Goal: Transaction & Acquisition: Book appointment/travel/reservation

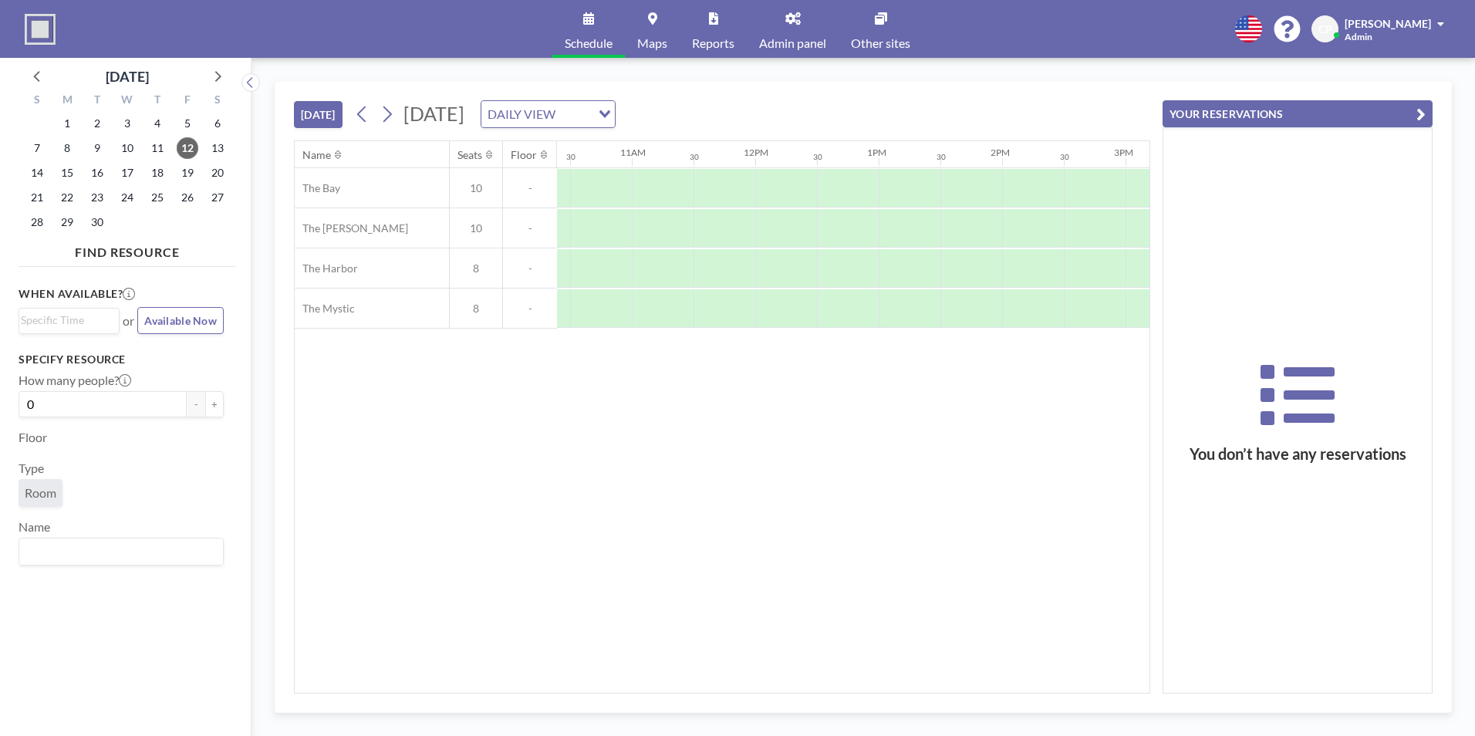
scroll to position [0, 1390]
click at [791, 175] on div at bounding box center [802, 188] width 62 height 39
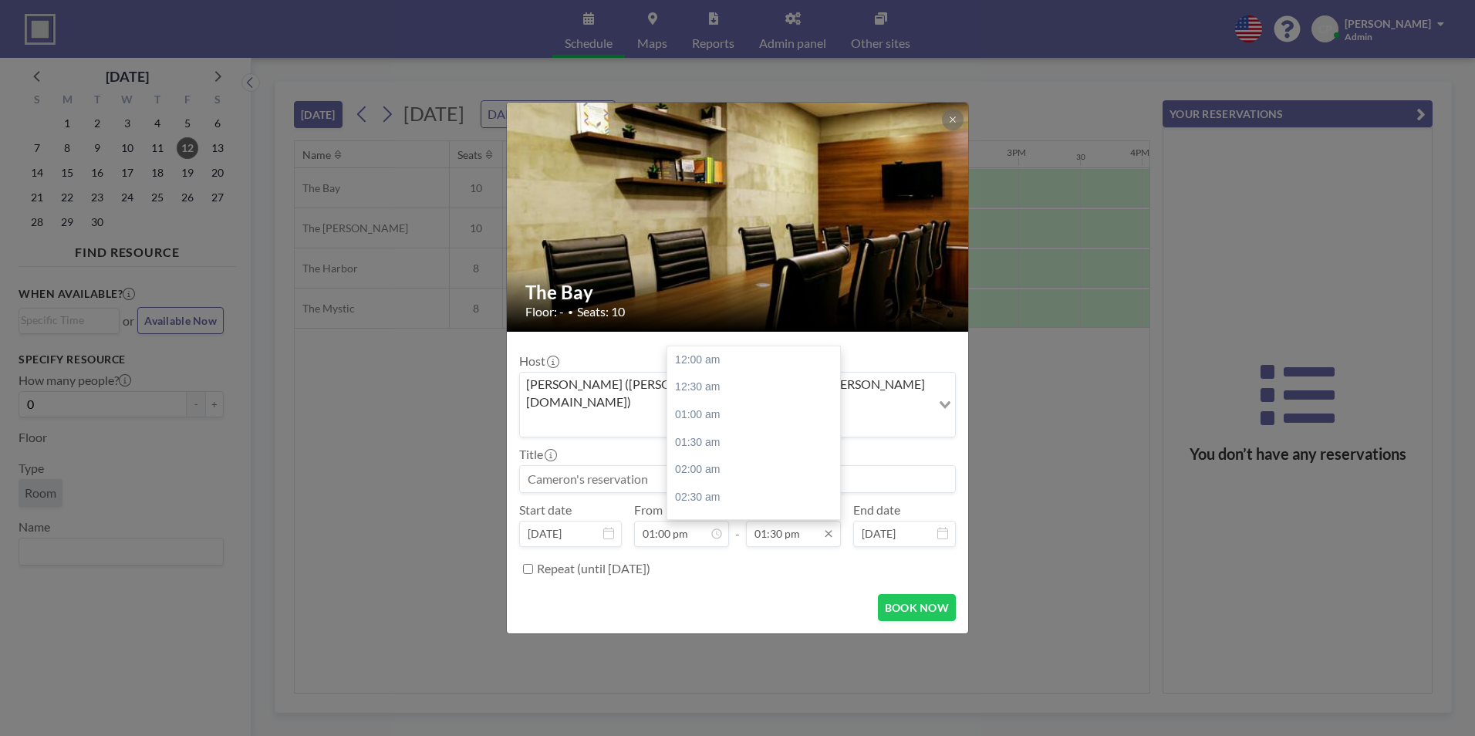
scroll to position [741, 0]
click at [811, 521] on input "01:30 pm" at bounding box center [793, 534] width 95 height 26
click at [730, 374] on div "02:00 pm" at bounding box center [757, 388] width 180 height 28
type input "02:00 pm"
click at [682, 466] on input at bounding box center [737, 479] width 435 height 26
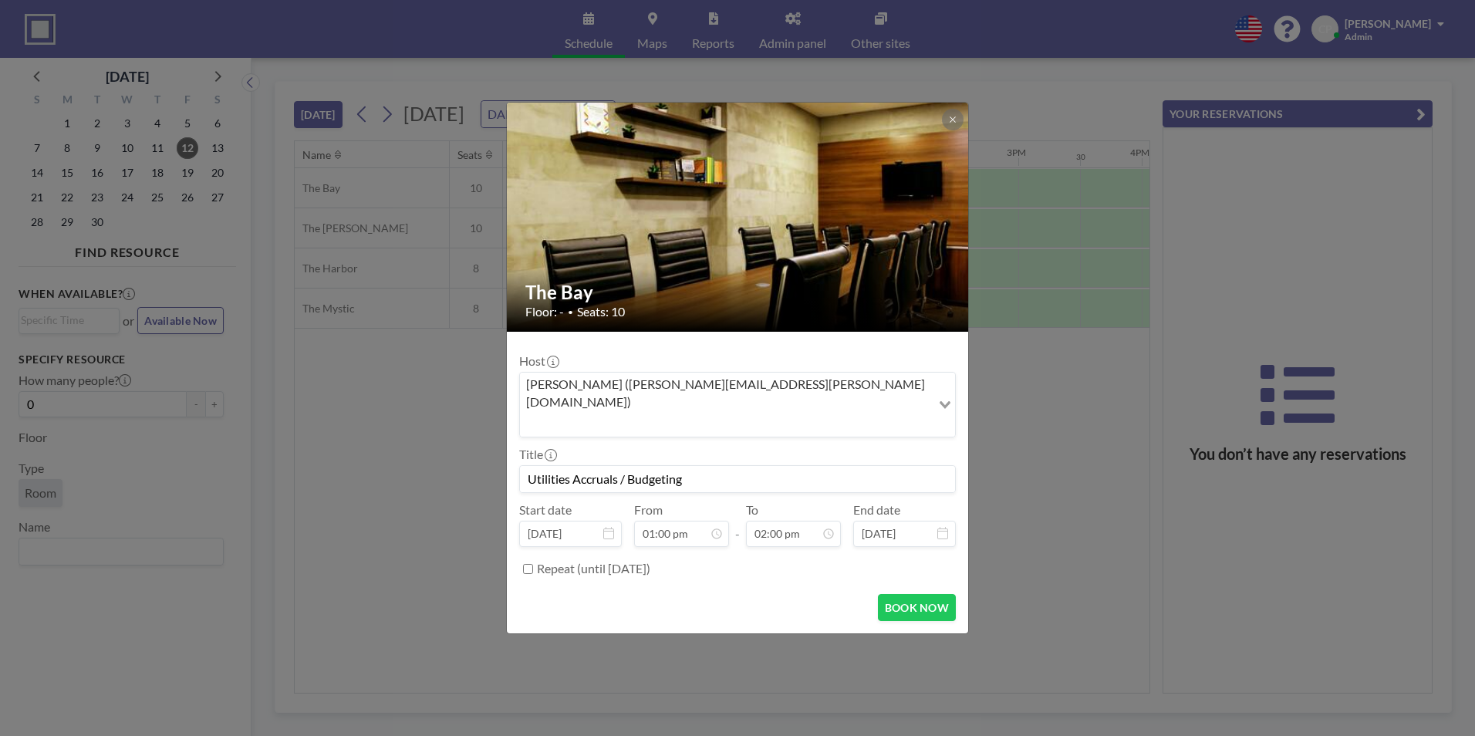
scroll to position [769, 0]
type input "Utilities Accruals / Budgeting"
click at [911, 594] on button "BOOK NOW" at bounding box center [917, 607] width 78 height 27
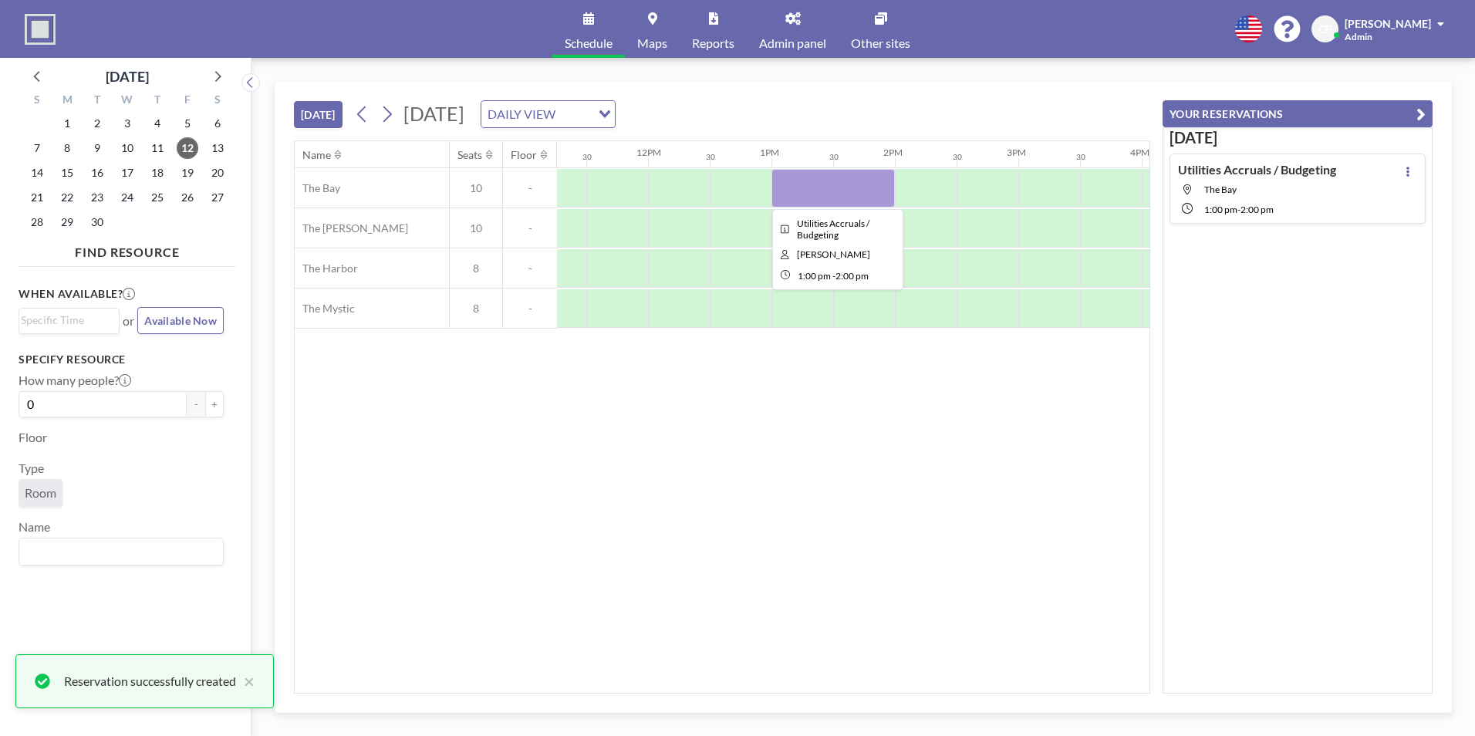
click at [815, 185] on div at bounding box center [832, 188] width 123 height 39
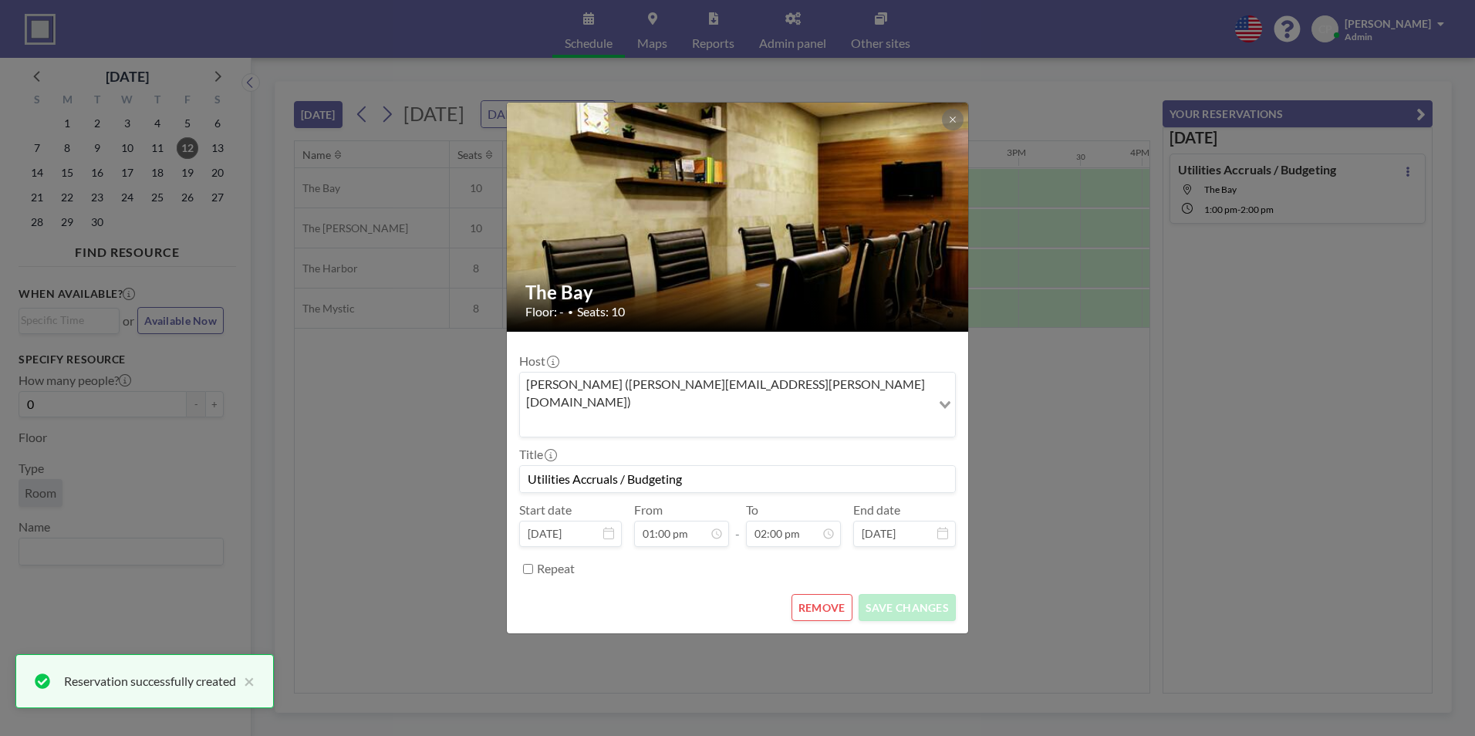
click at [815, 185] on img at bounding box center [738, 217] width 463 height 309
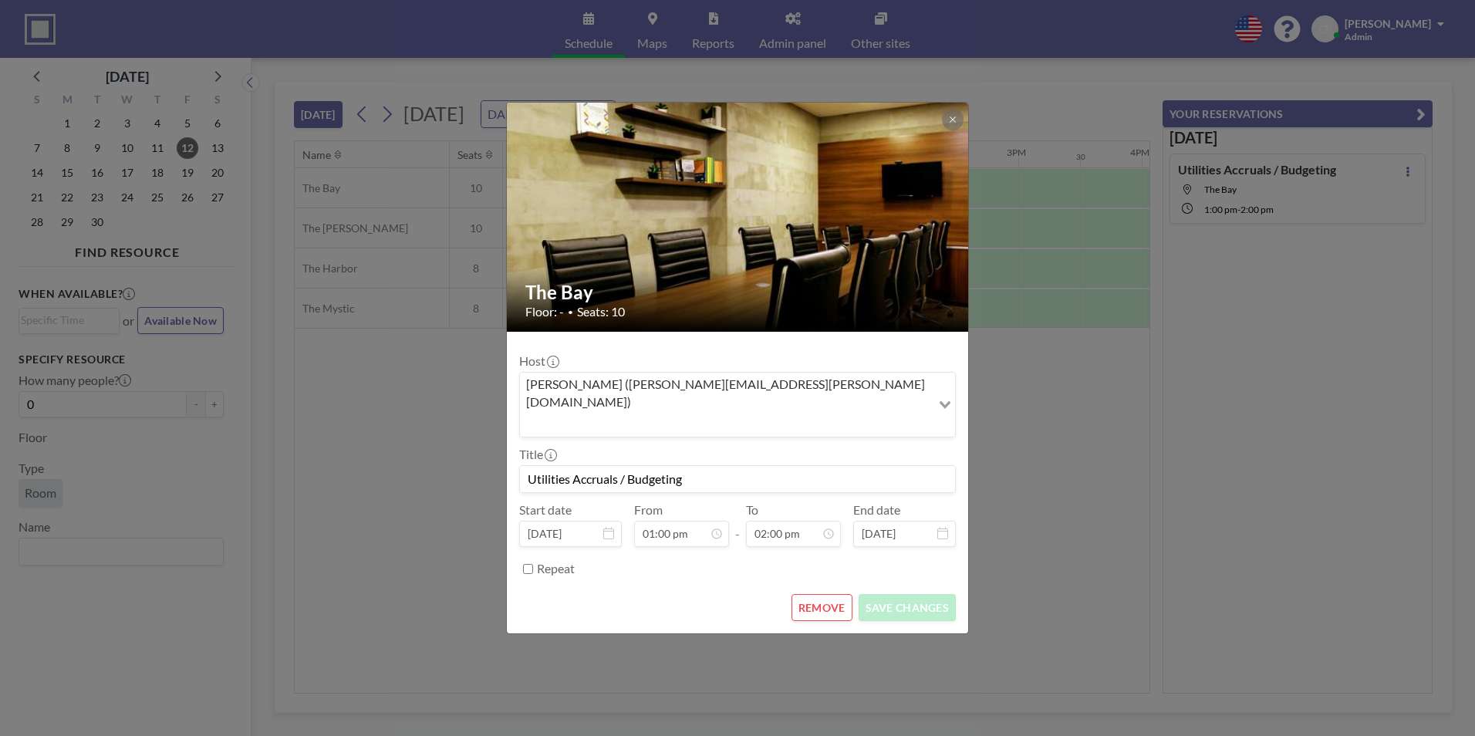
click at [825, 594] on button "REMOVE" at bounding box center [821, 607] width 61 height 27
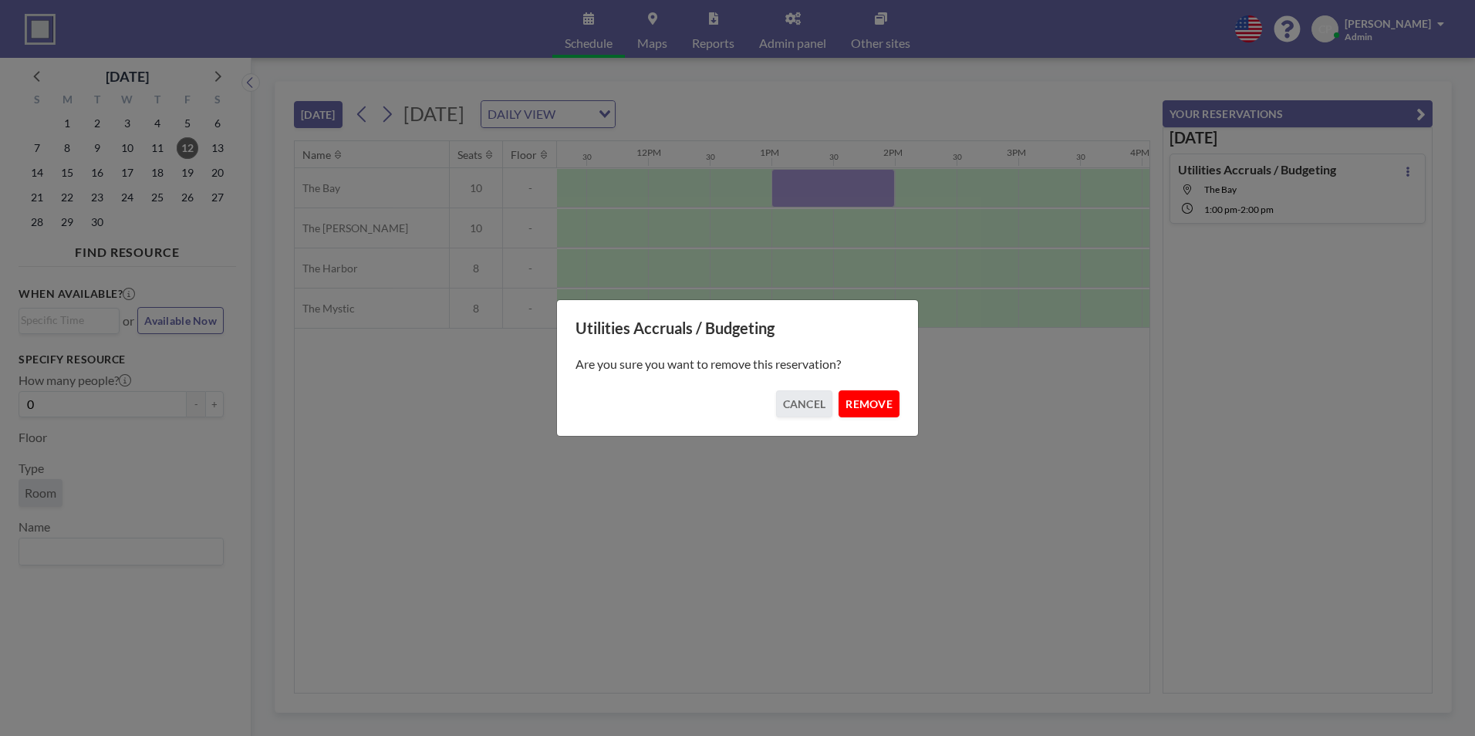
click at [855, 396] on button "REMOVE" at bounding box center [868, 403] width 61 height 27
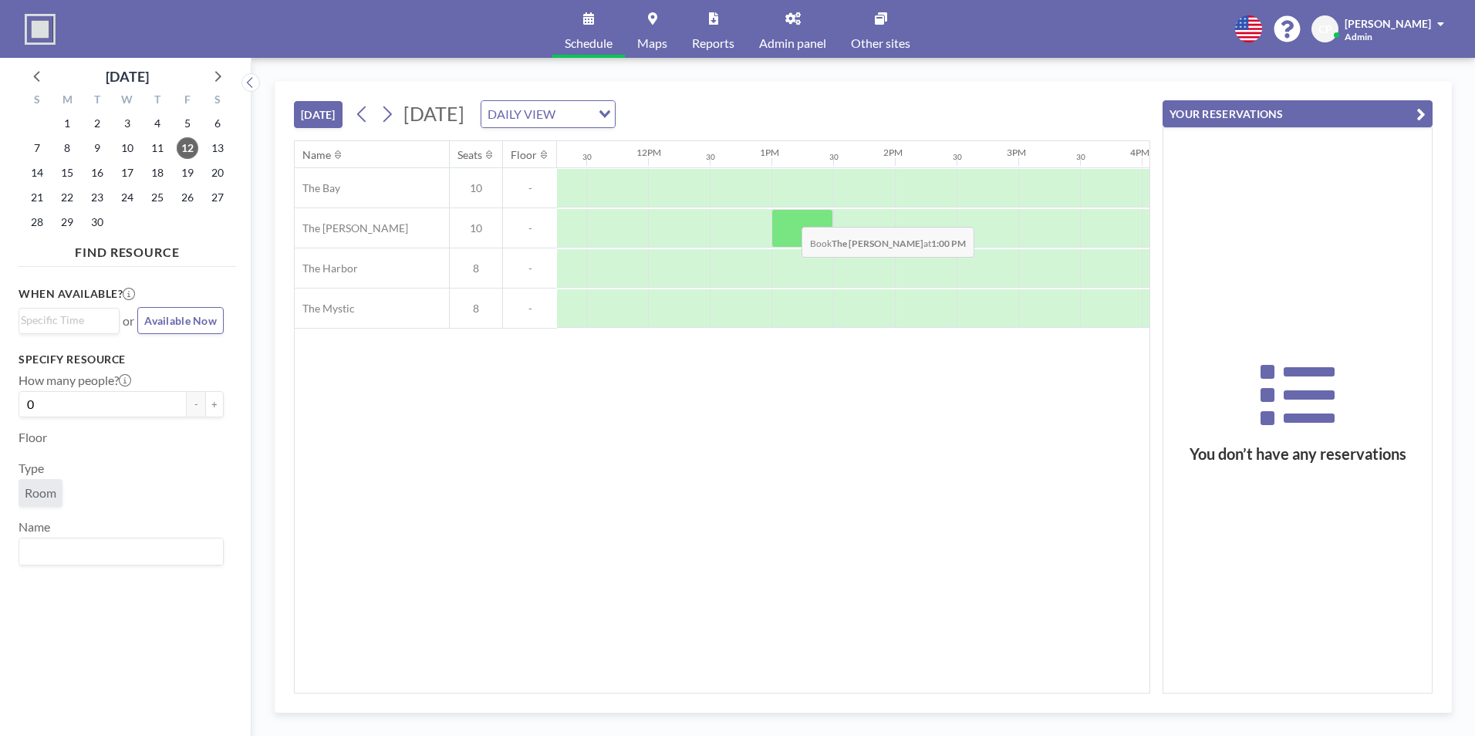
click at [789, 215] on div at bounding box center [802, 228] width 62 height 39
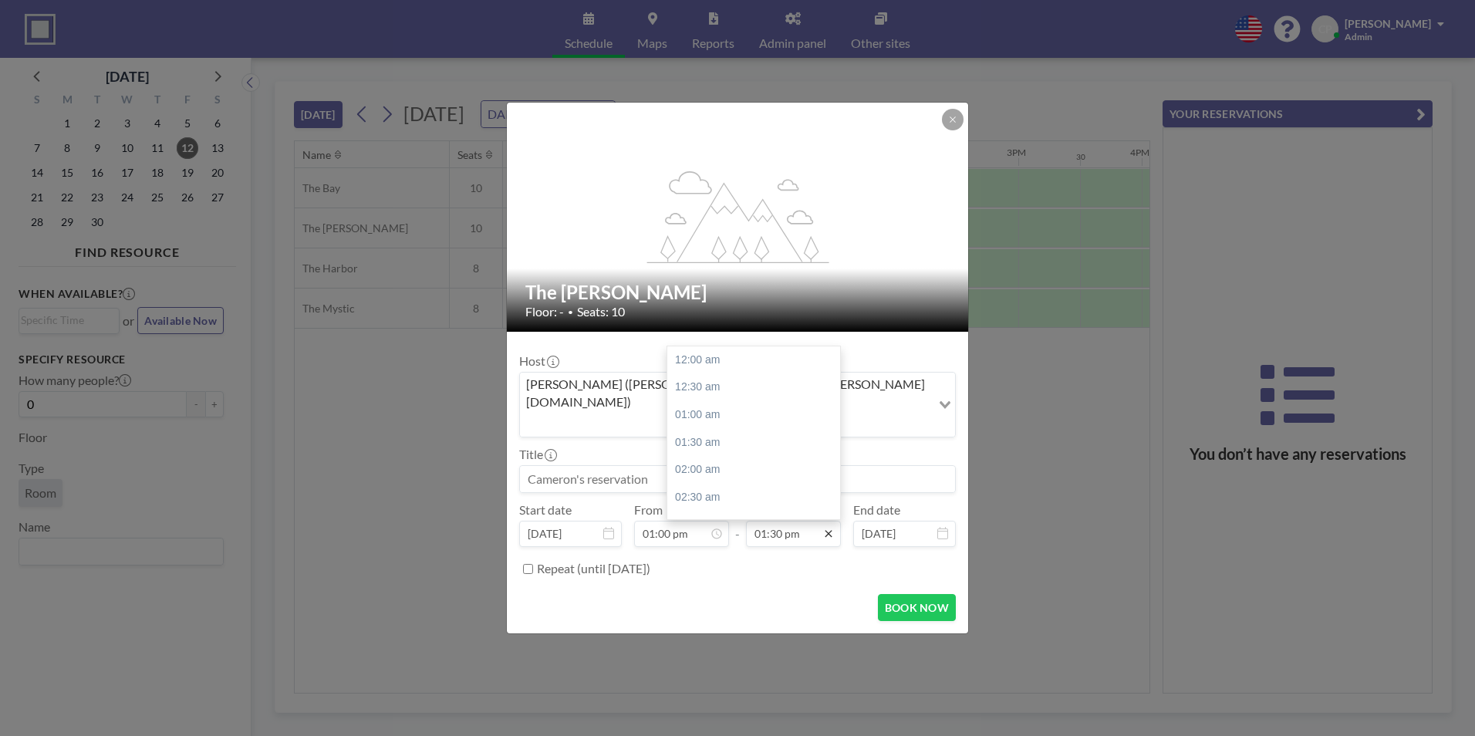
scroll to position [741, 0]
click at [754, 374] on div "02:00 pm" at bounding box center [757, 388] width 180 height 28
type input "02:00 pm"
click at [723, 466] on input at bounding box center [737, 479] width 435 height 26
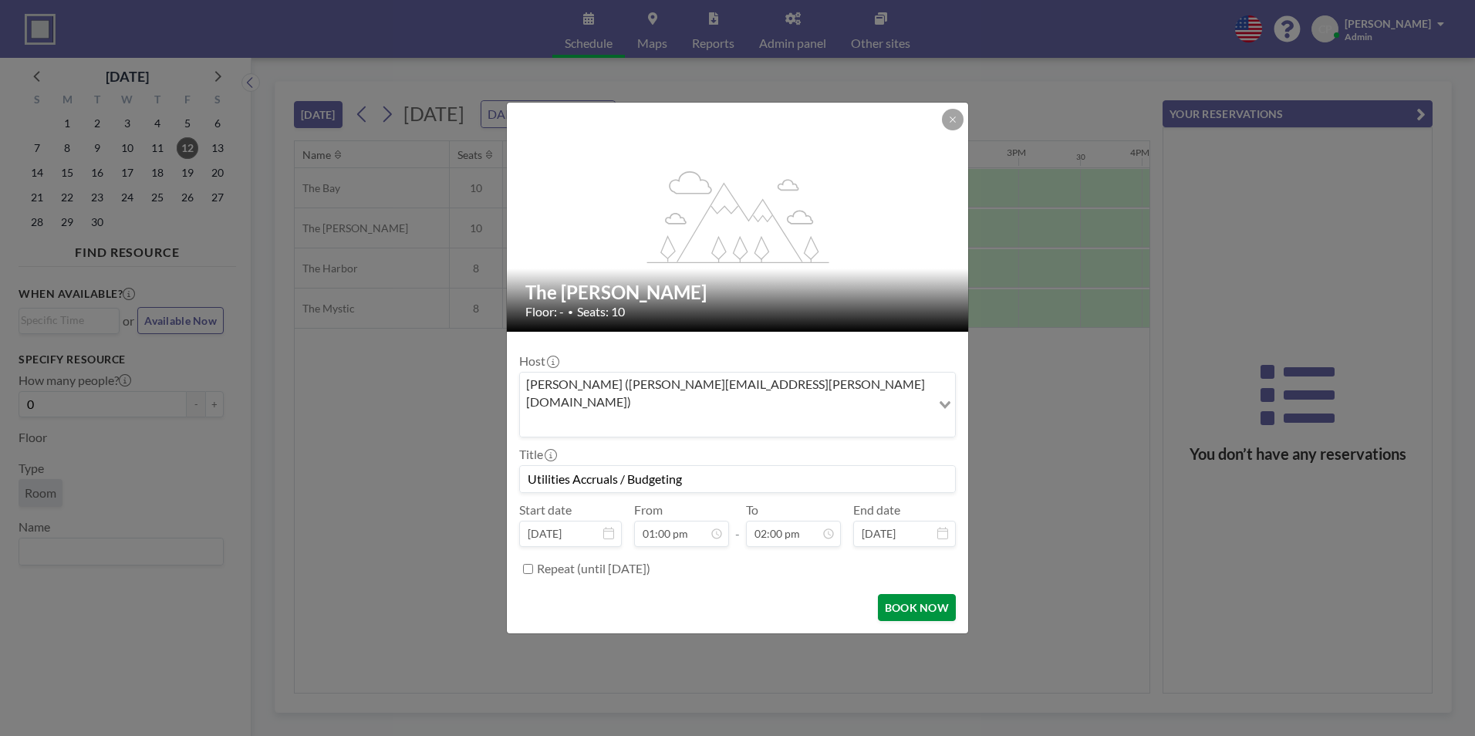
type input "Utilities Accruals / Budgeting"
click at [907, 594] on button "BOOK NOW" at bounding box center [917, 607] width 78 height 27
